Goal: Find specific page/section: Find specific page/section

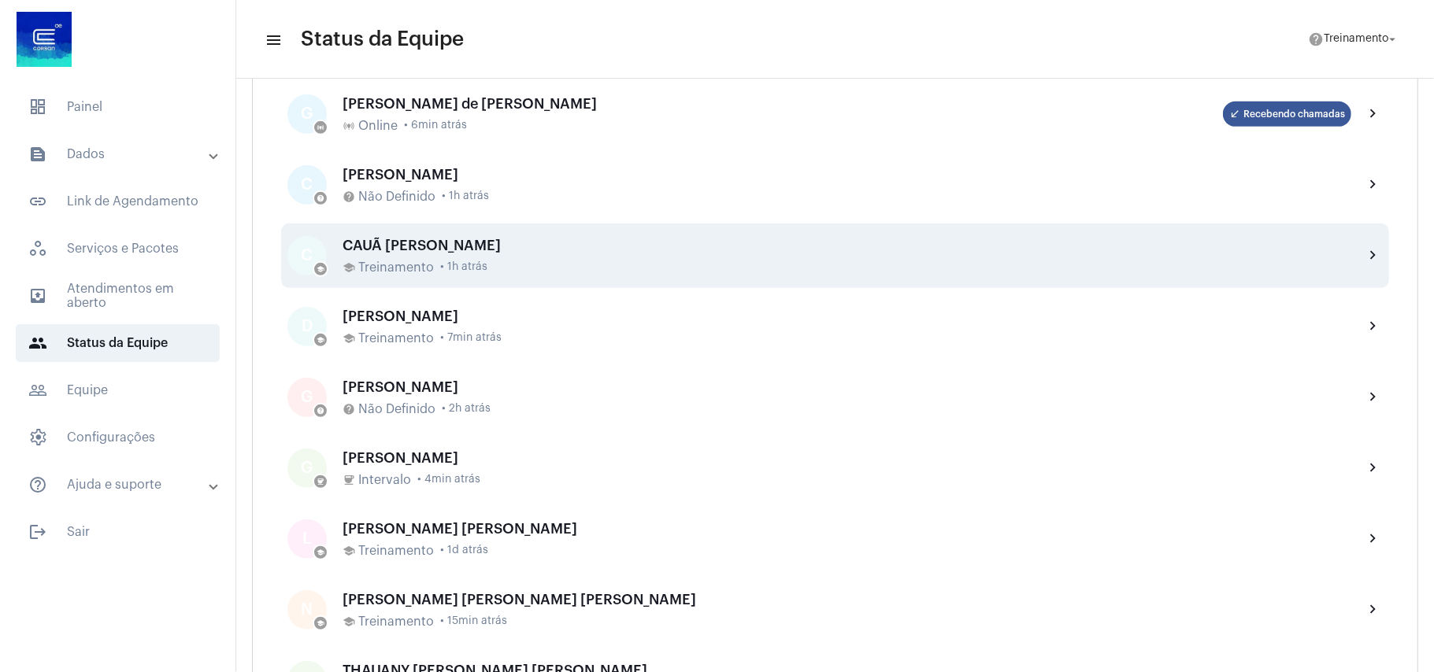
scroll to position [630, 0]
